Goal: Transaction & Acquisition: Purchase product/service

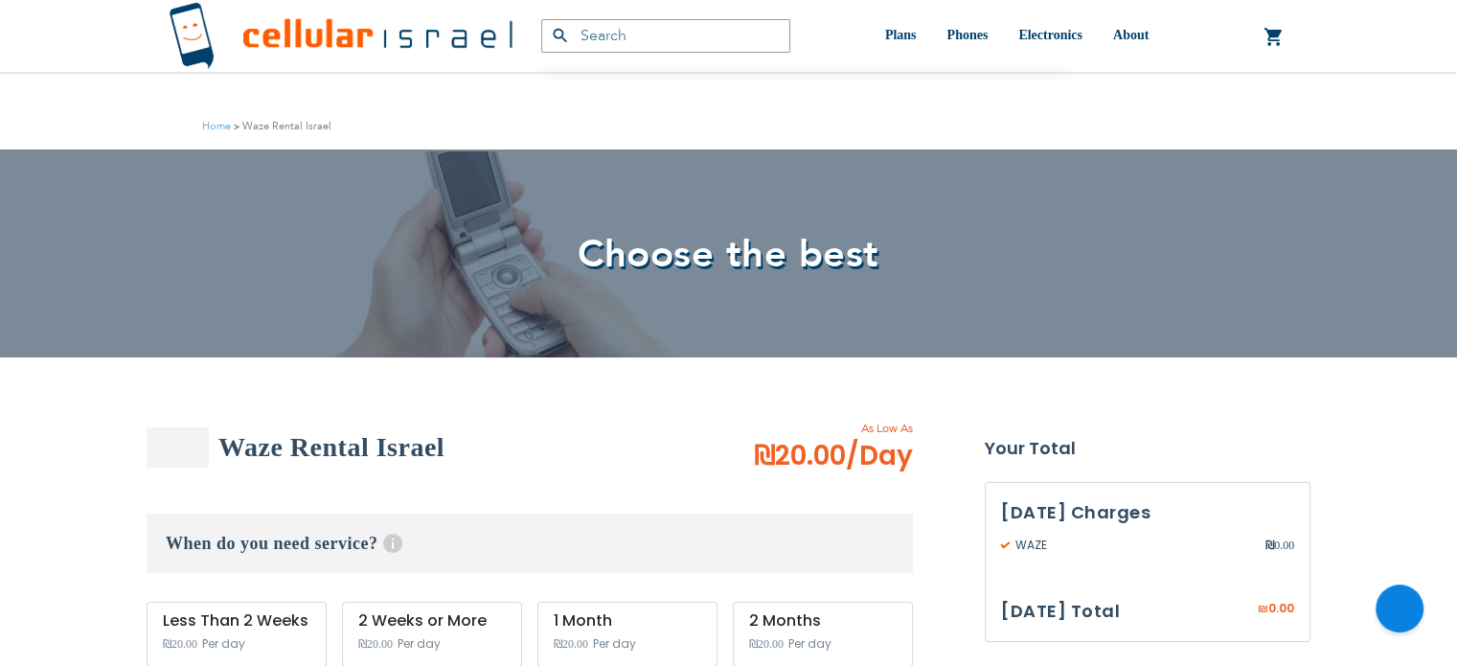
scroll to position [395, 0]
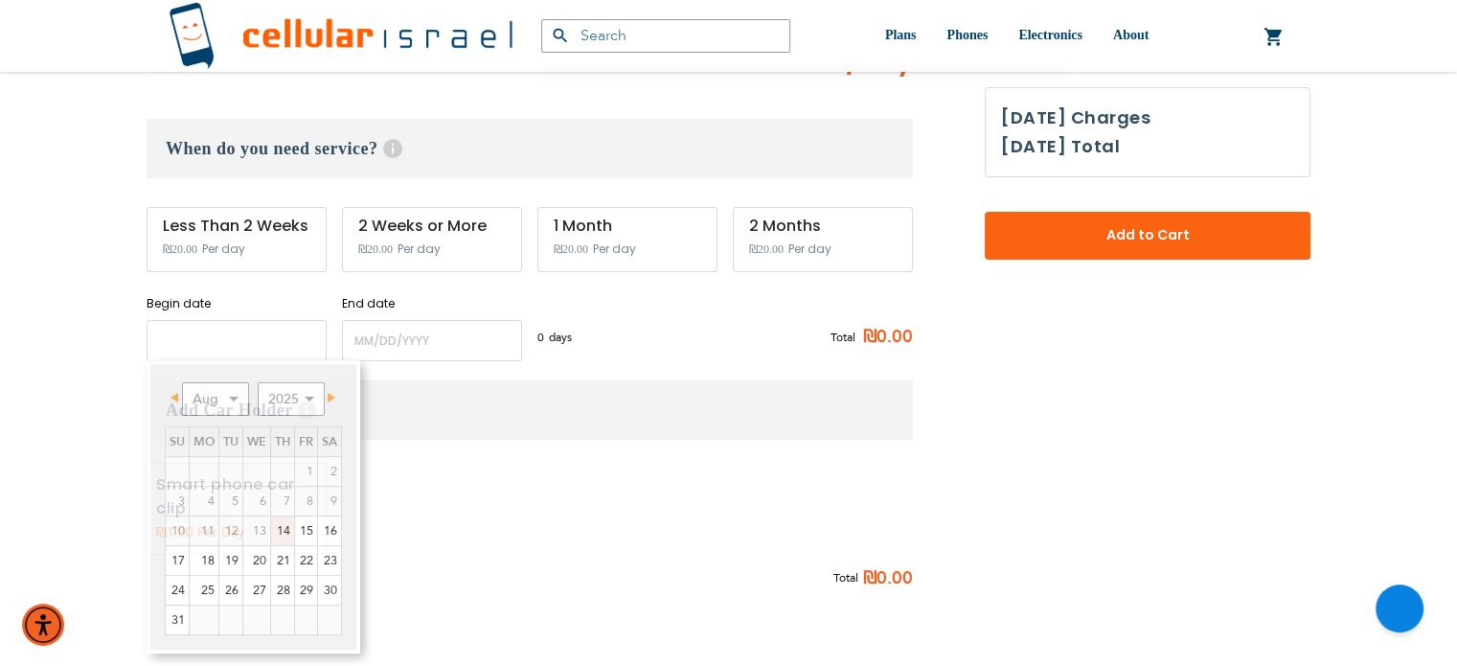
click at [267, 347] on input "name" at bounding box center [237, 340] width 180 height 41
click at [284, 537] on link "14" at bounding box center [282, 530] width 23 height 29
type input "[DATE]"
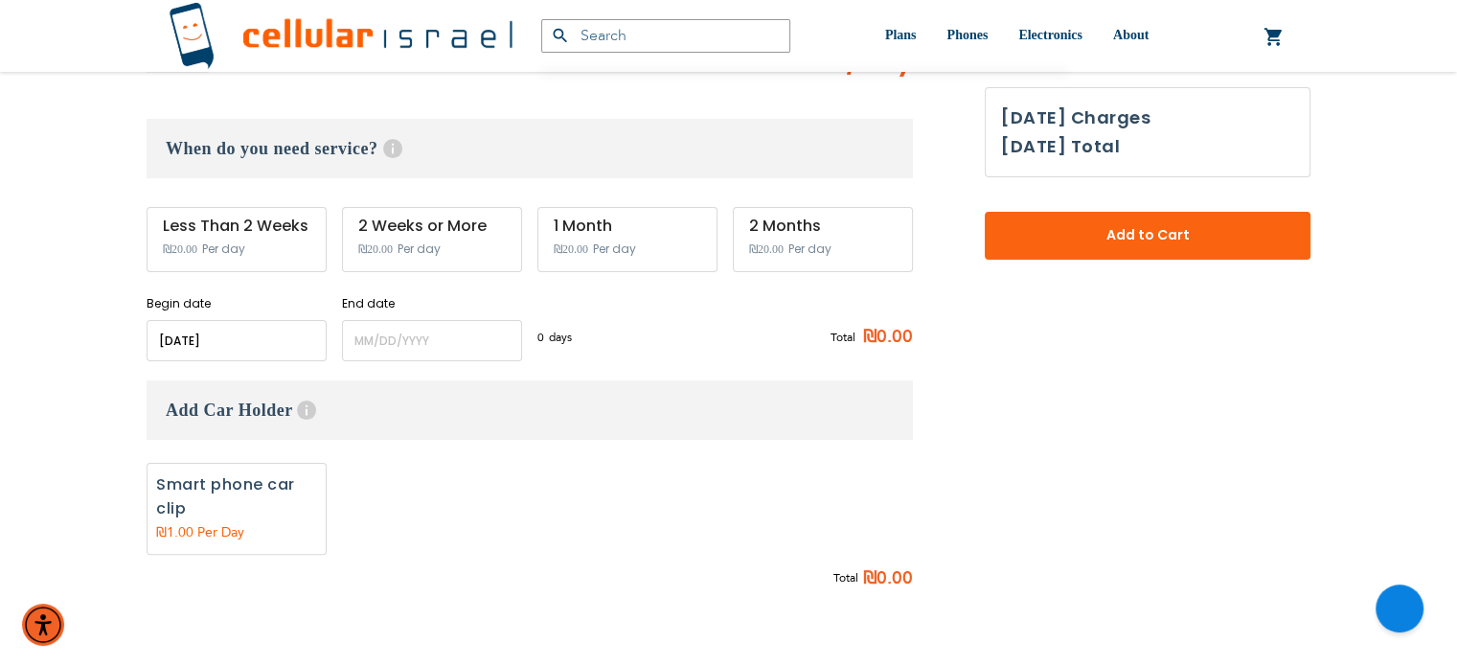
click at [401, 318] on div "End date Please enter End Date Long term plans must be at least 4 months long" at bounding box center [432, 328] width 180 height 66
click at [400, 328] on input "name" at bounding box center [432, 340] width 180 height 41
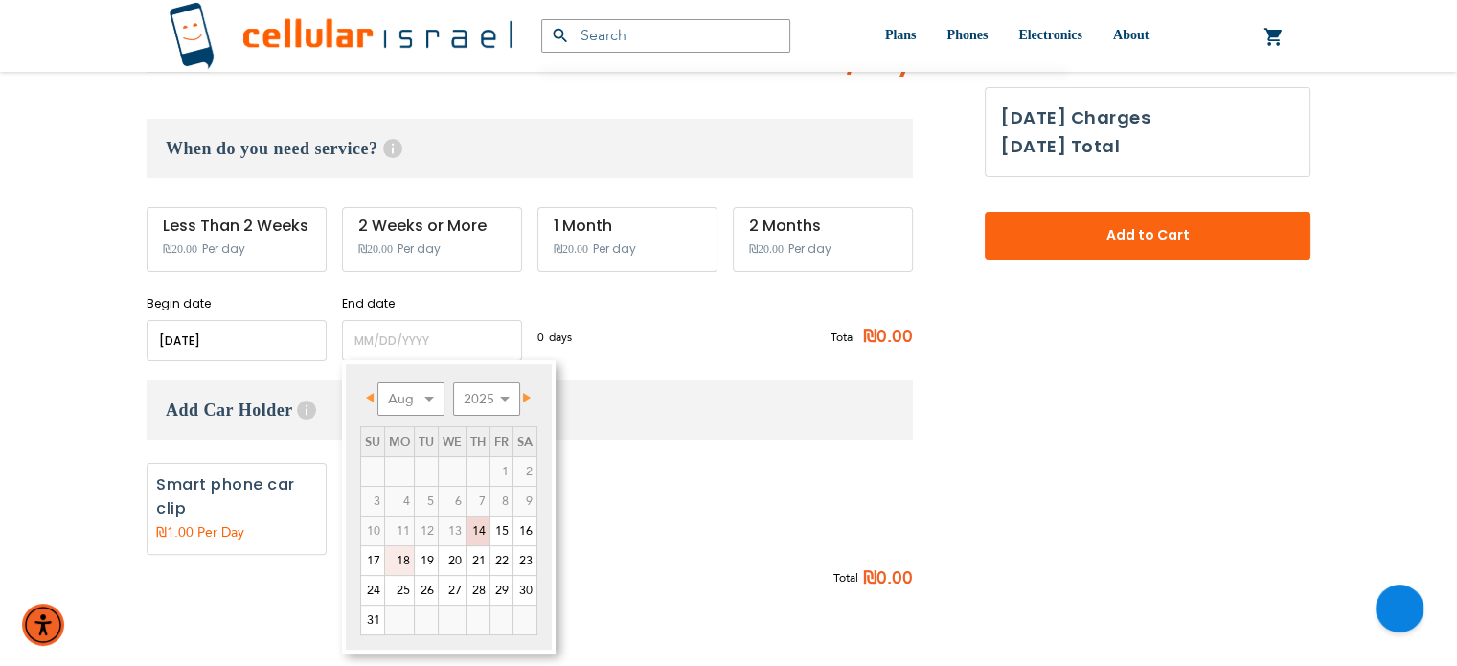
click at [408, 570] on link "18" at bounding box center [399, 560] width 29 height 29
type input "[DATE]"
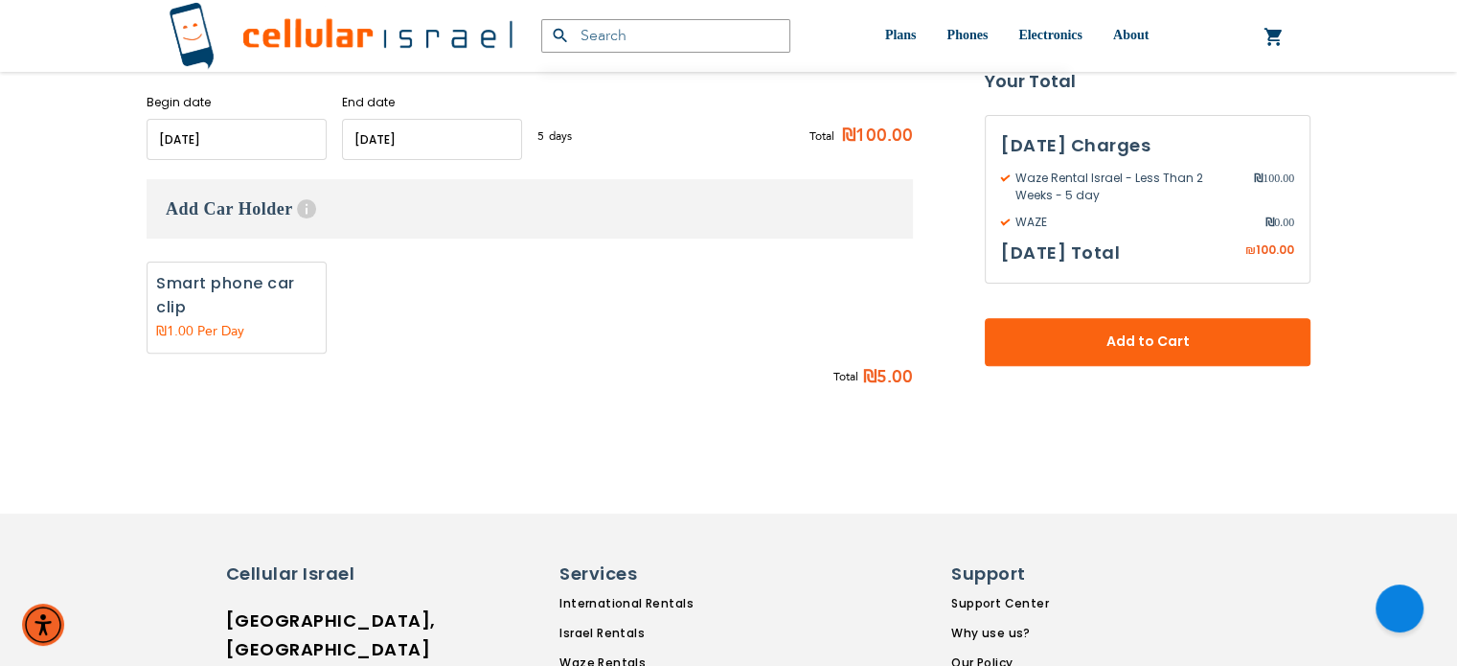
scroll to position [594, 0]
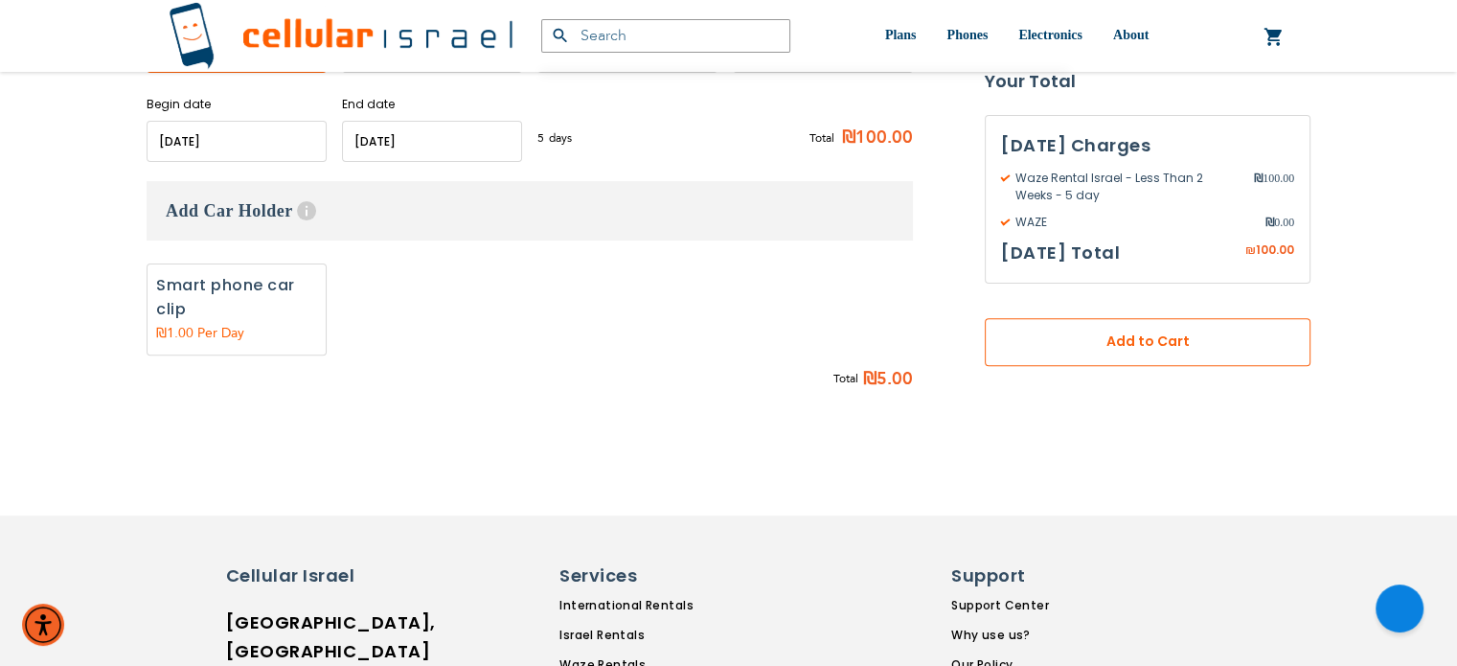
click at [1073, 332] on span "Add to Cart" at bounding box center [1147, 342] width 199 height 20
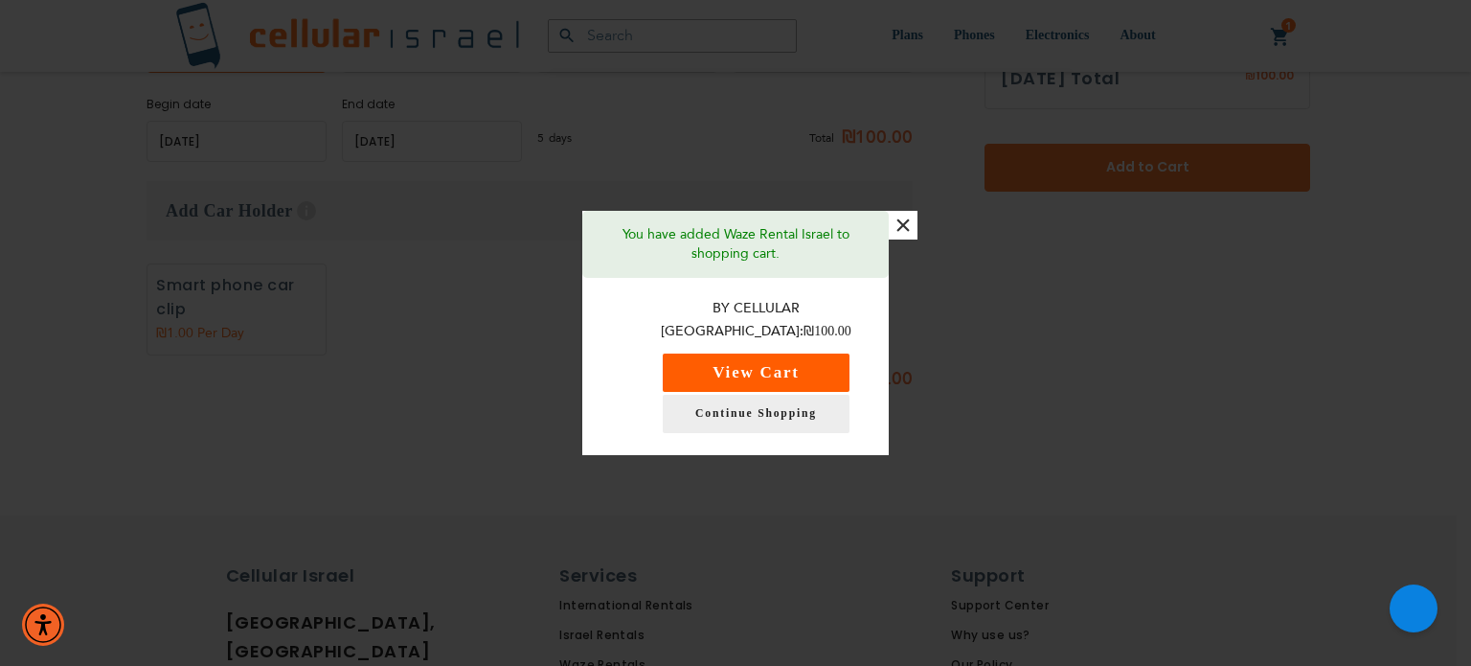
click at [825, 353] on button "View Cart" at bounding box center [756, 372] width 187 height 38
